Goal: Transaction & Acquisition: Purchase product/service

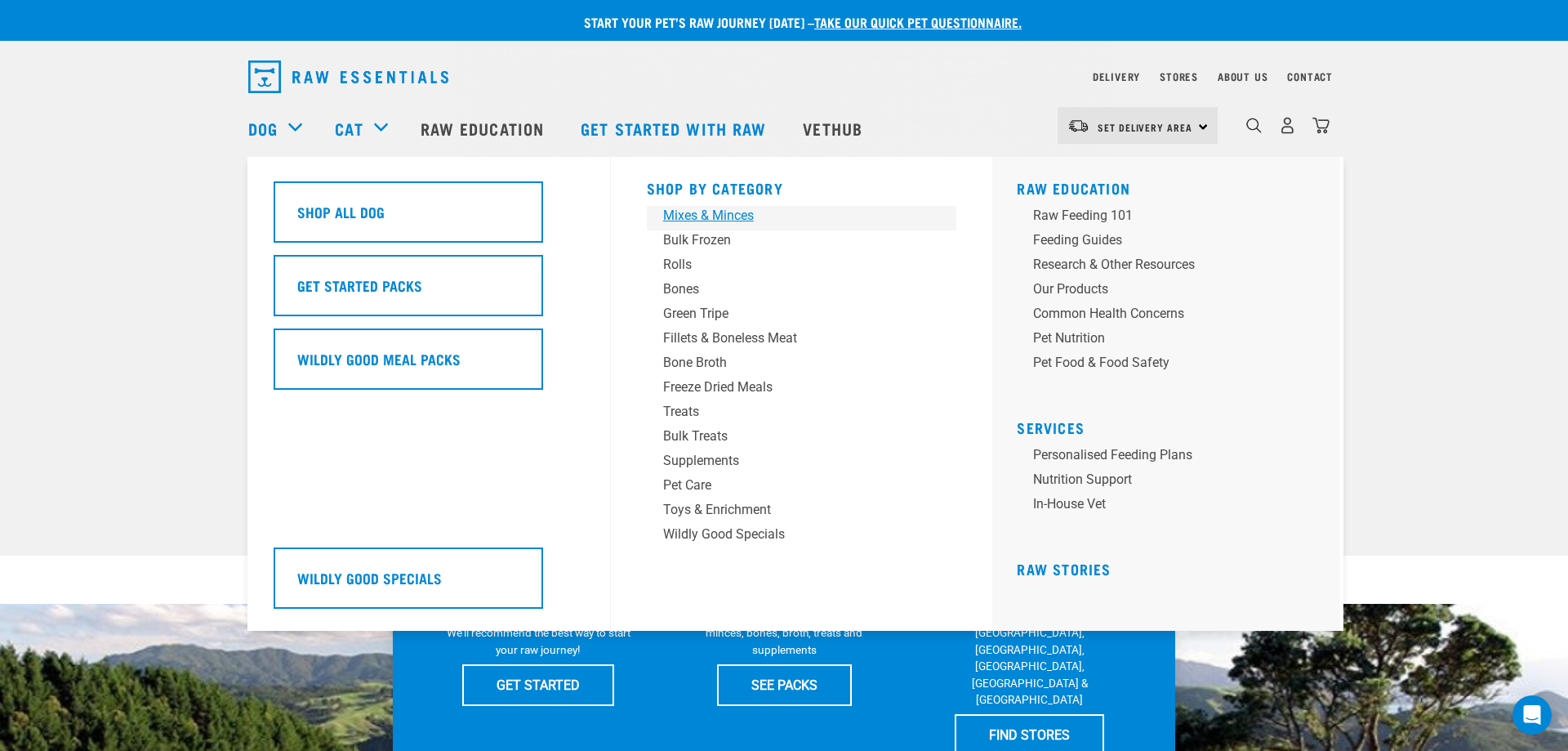
click at [716, 218] on div "Mixes & Minces" at bounding box center [791, 216] width 255 height 20
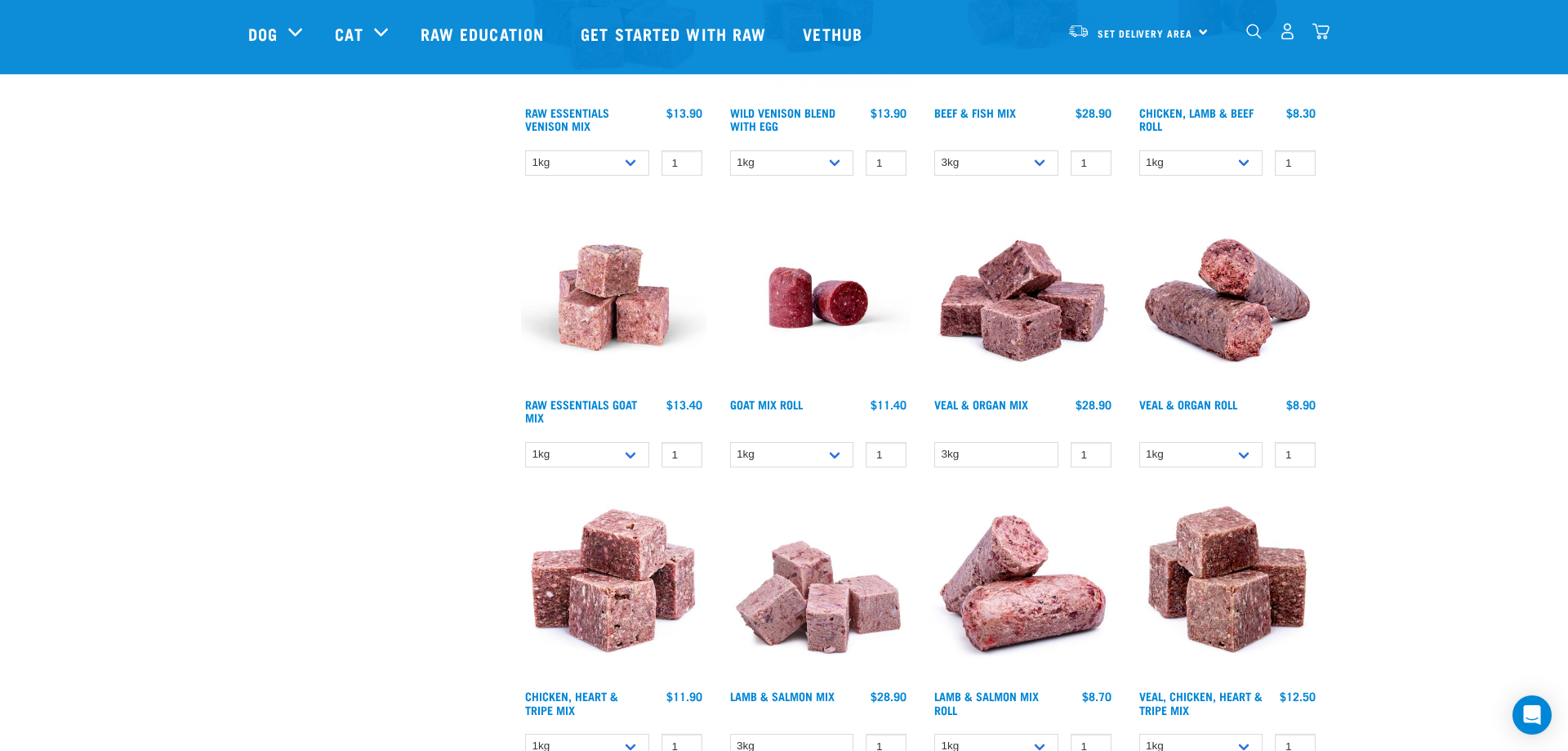
scroll to position [667, 0]
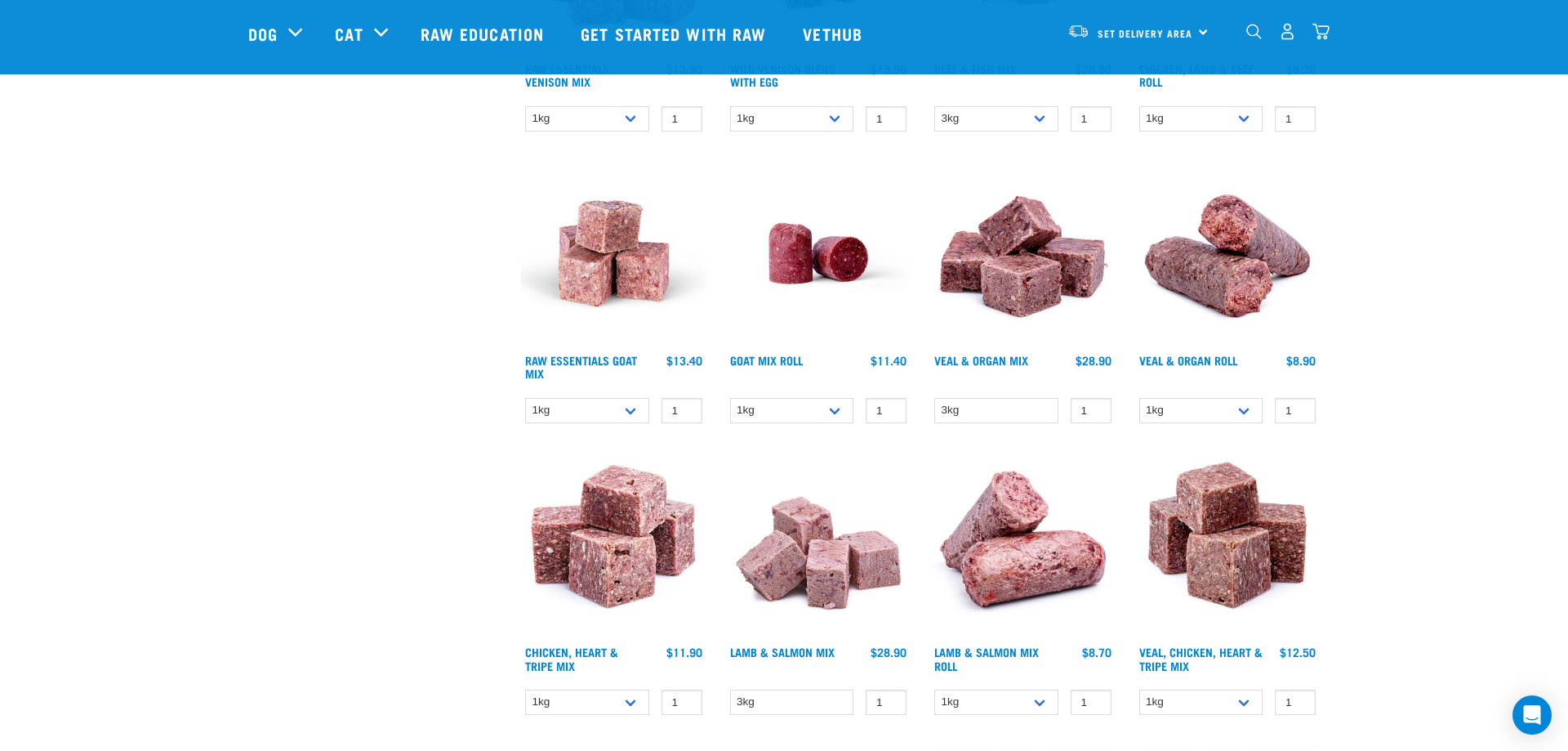
click at [1027, 251] on img at bounding box center [1022, 253] width 185 height 185
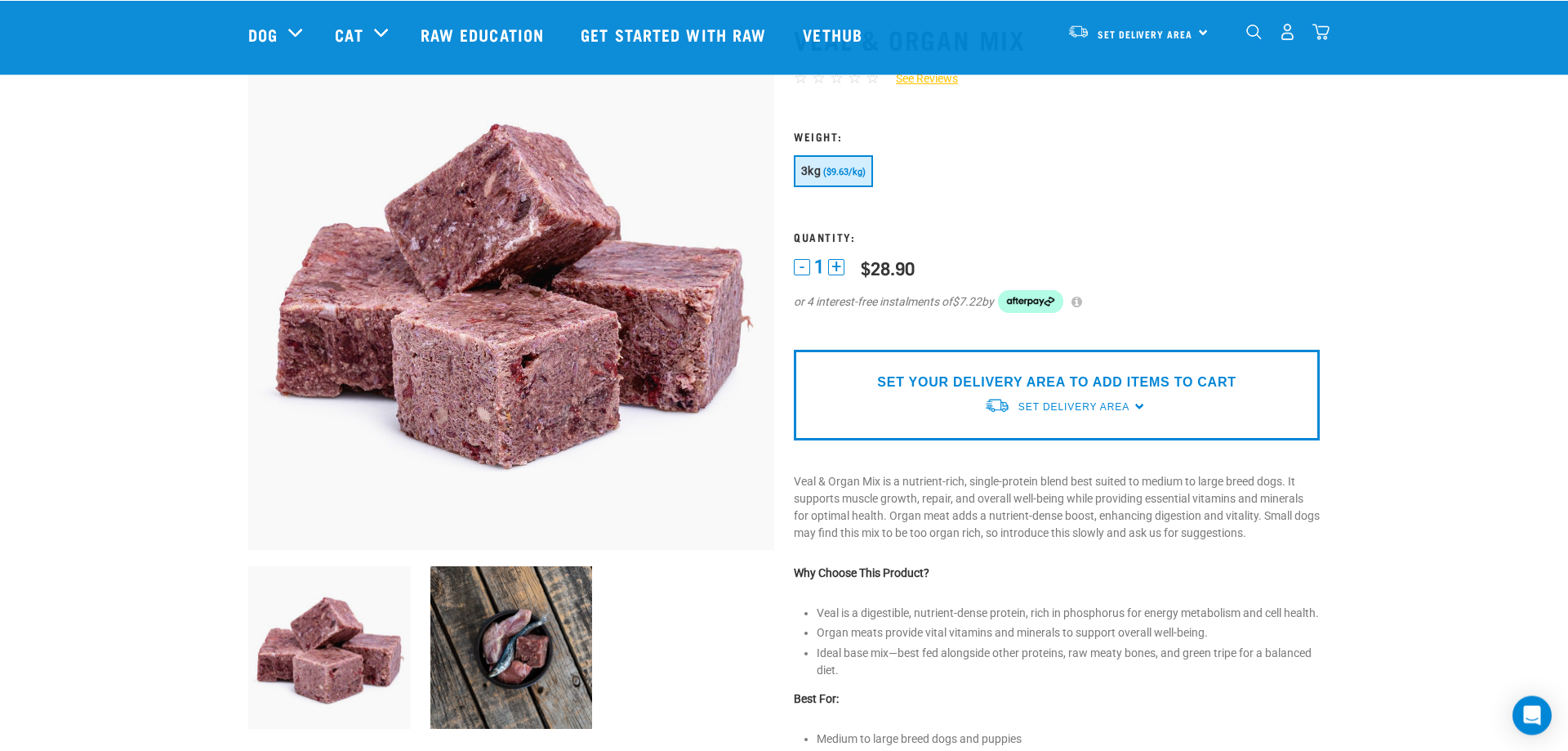
scroll to position [250, 0]
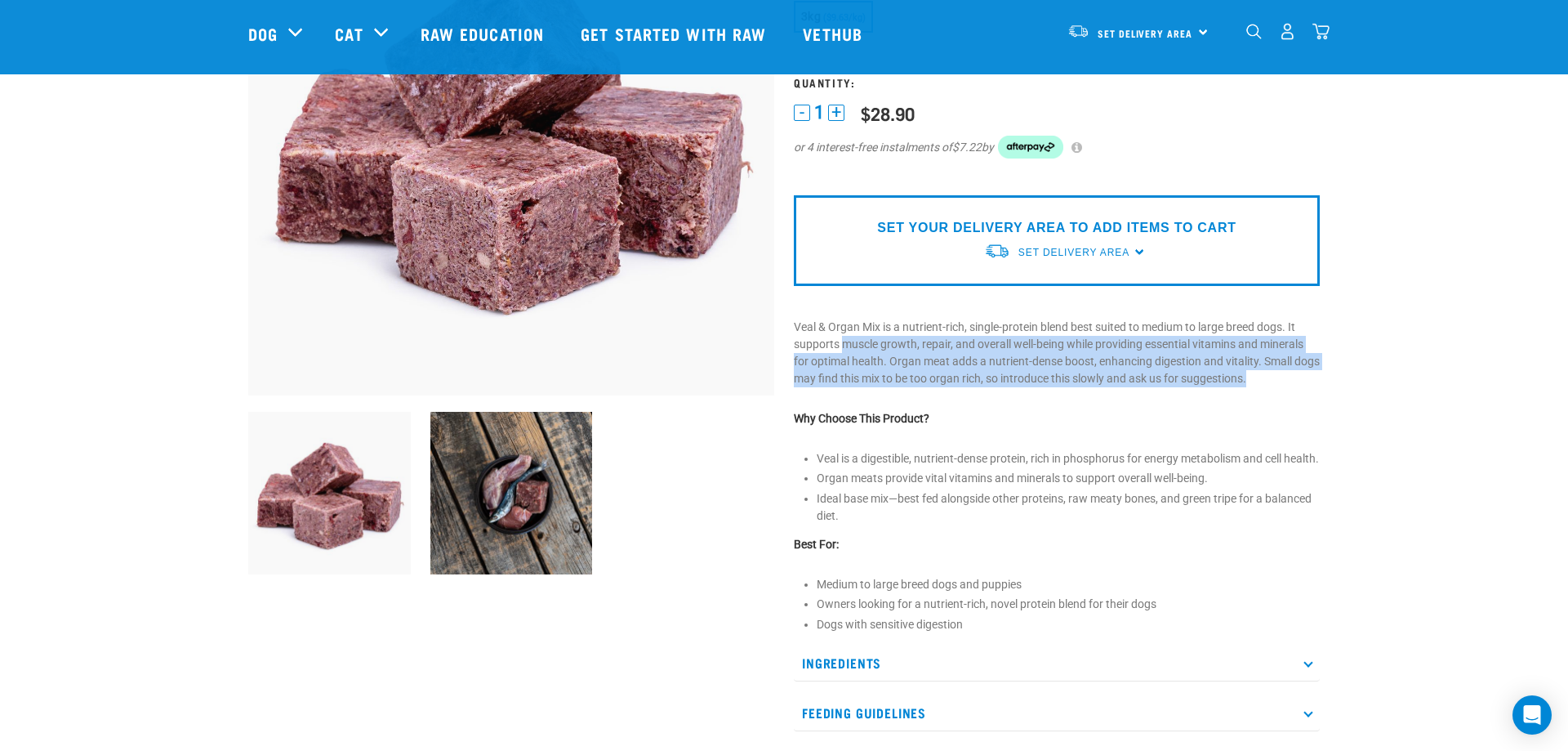
drag, startPoint x: 841, startPoint y: 343, endPoint x: 1323, endPoint y: 380, distance: 483.4
click at [1323, 380] on div "Veal & Organ Mix ☆ ☆ ☆ ☆ ☆ See Reviews 1" at bounding box center [1056, 351] width 546 height 1007
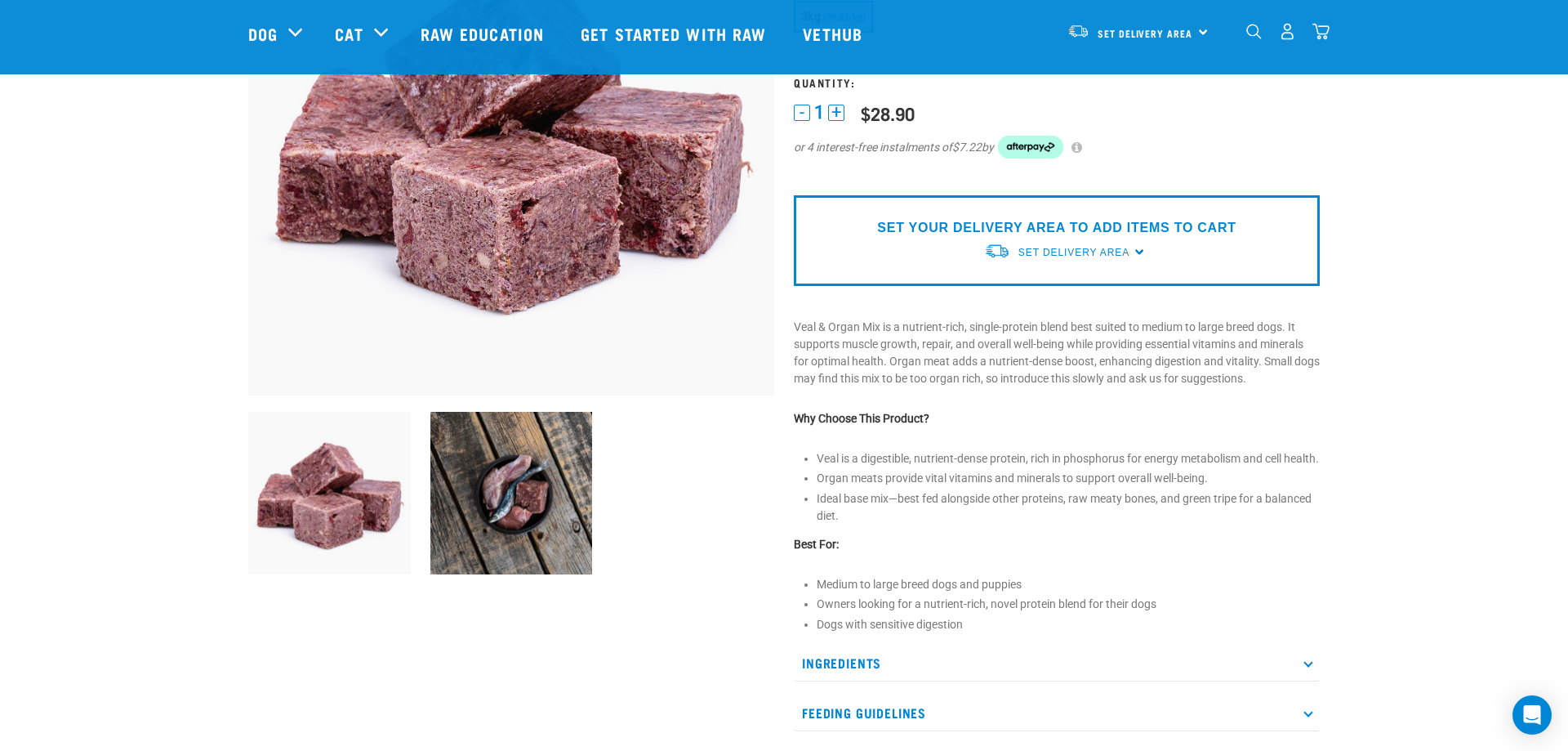
click at [1323, 384] on div "Veal & Organ Mix ☆ ☆ ☆ ☆ ☆ See Reviews 1" at bounding box center [1056, 351] width 546 height 1007
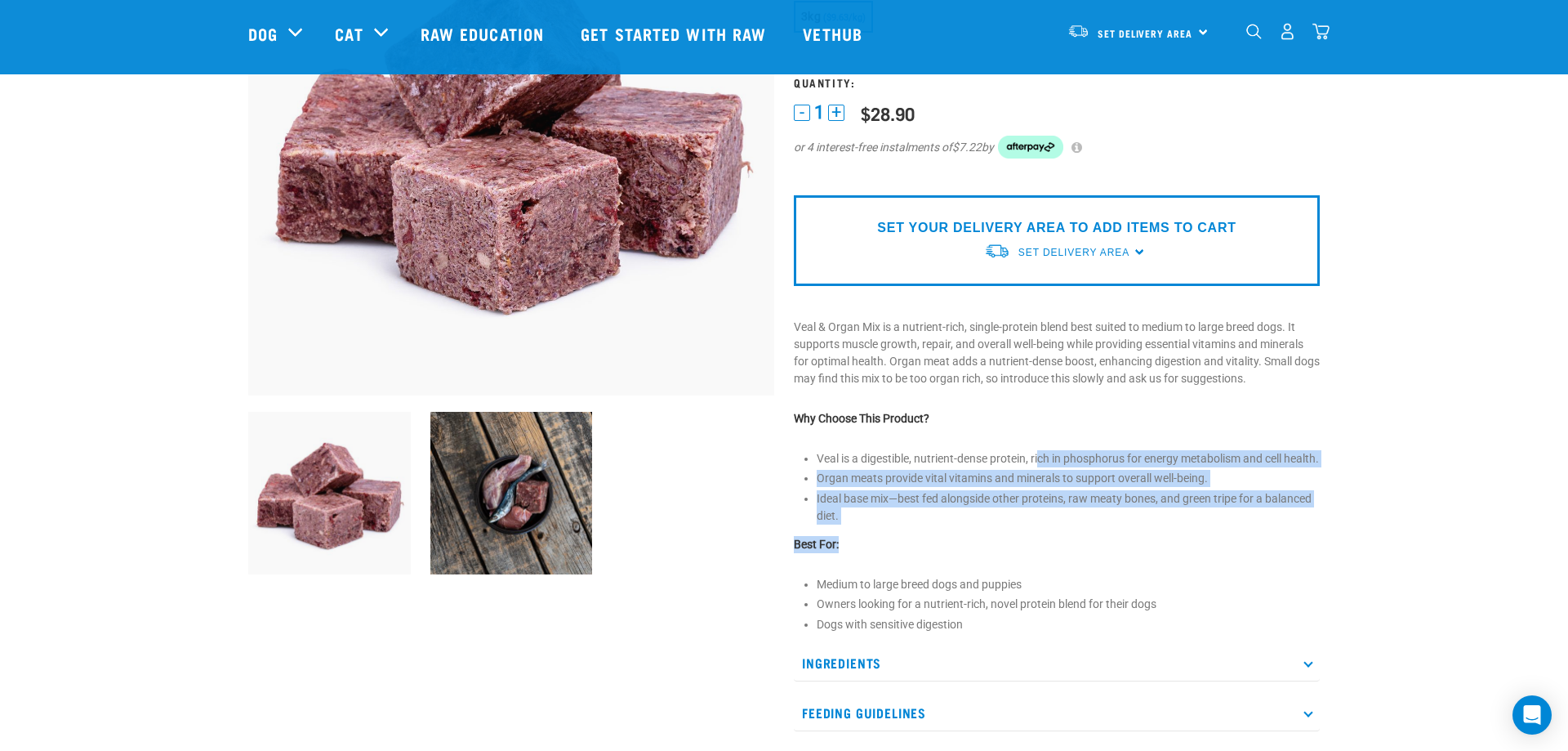
drag, startPoint x: 1040, startPoint y: 464, endPoint x: 1109, endPoint y: 553, distance: 112.6
click at [1109, 553] on div "Veal & Organ Mix ☆ ☆ ☆ ☆ ☆ See Reviews 1" at bounding box center [1056, 351] width 546 height 1007
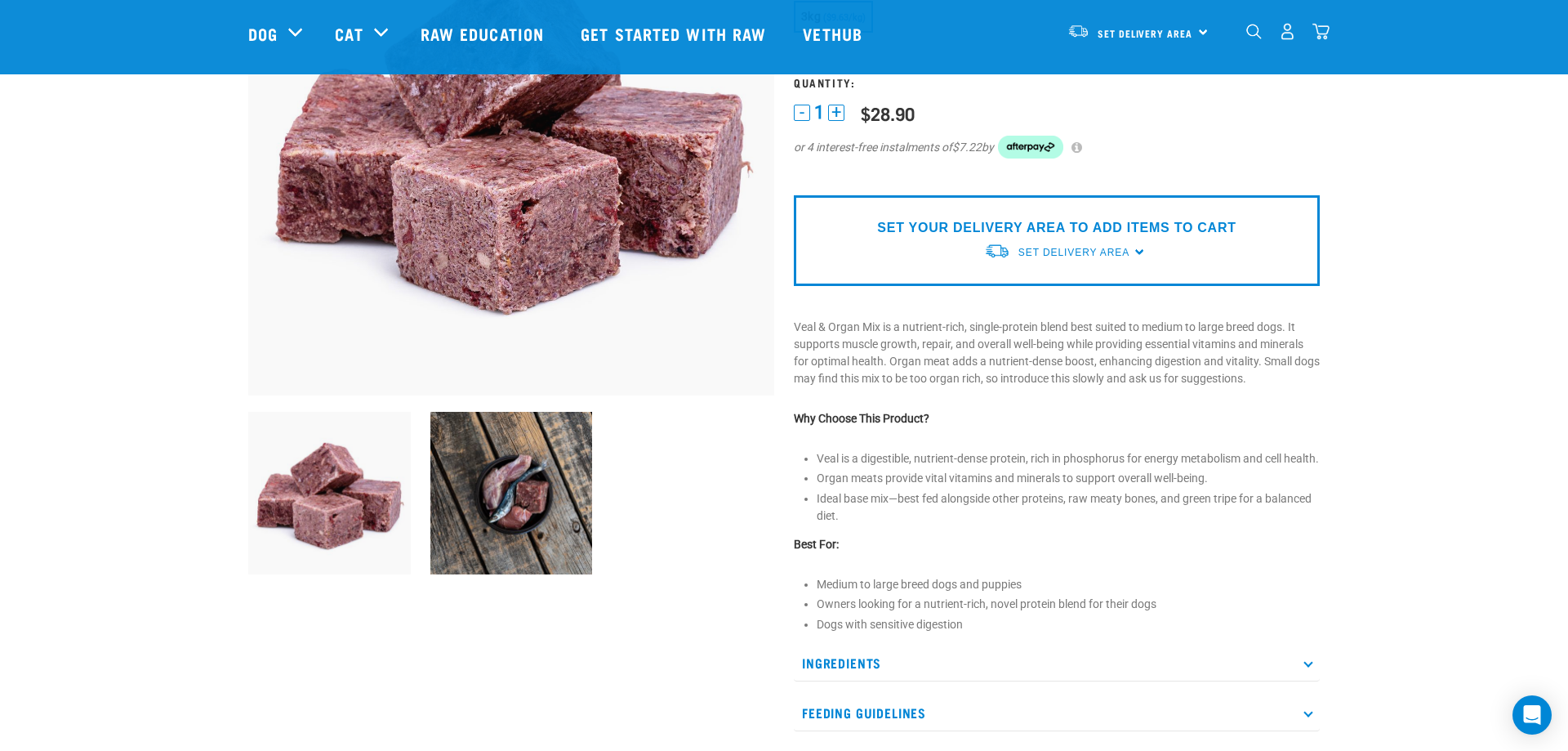
click at [1076, 594] on div "Veal & Organ Mix ☆ ☆ ☆ ☆ ☆ See Reviews 1" at bounding box center [1056, 351] width 546 height 1007
